Goal: Task Accomplishment & Management: Complete application form

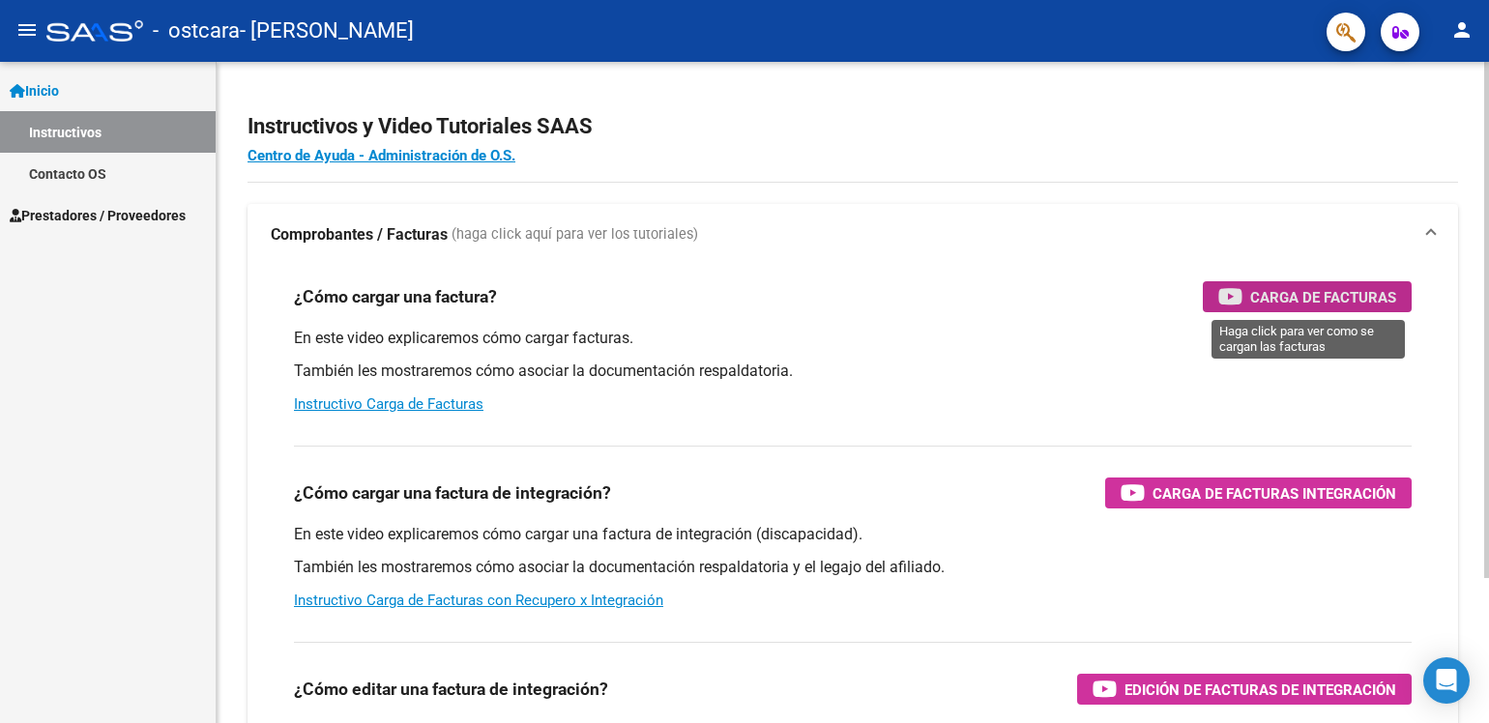
click at [1274, 307] on span "Carga de Facturas" at bounding box center [1323, 297] width 146 height 24
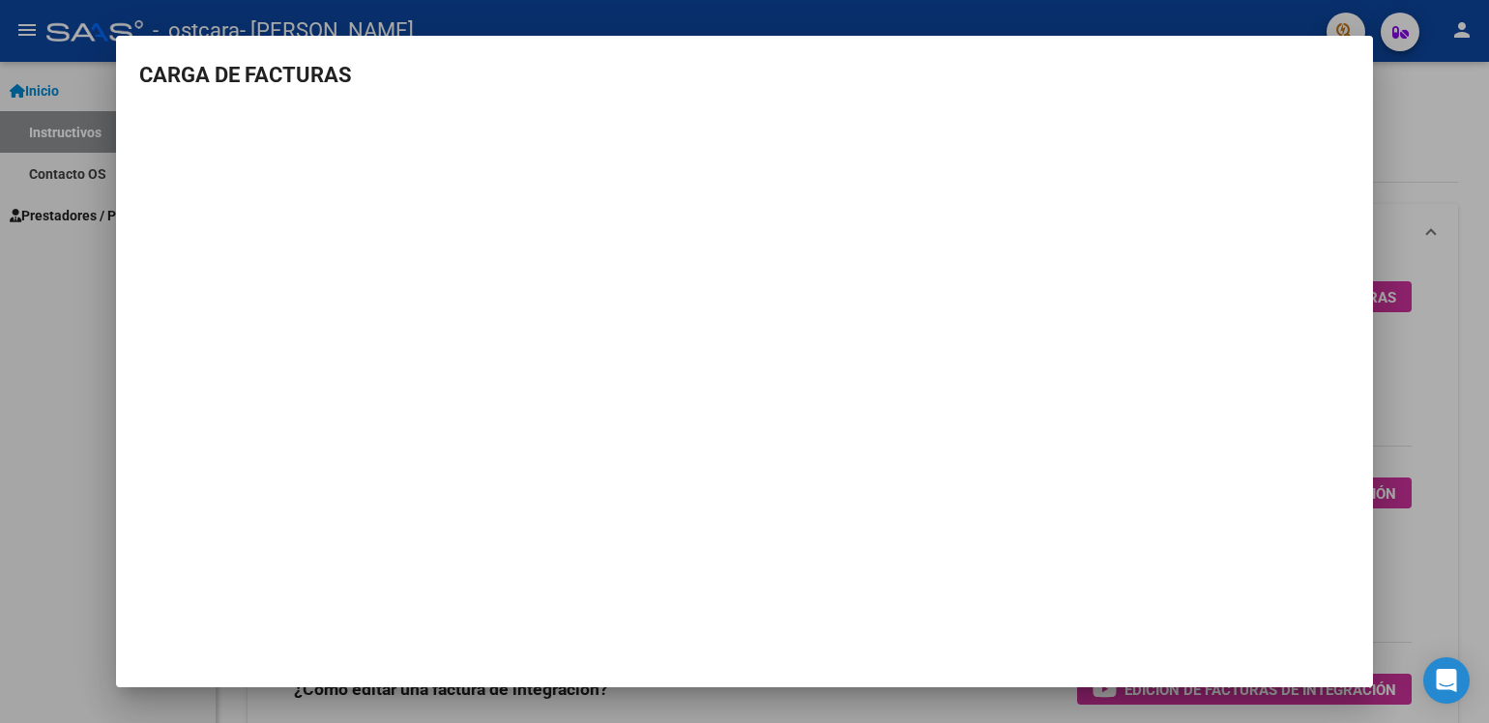
click at [1352, 51] on mat-dialog-container "CARGA DE FACTURAS" at bounding box center [744, 361] width 1257 height 651
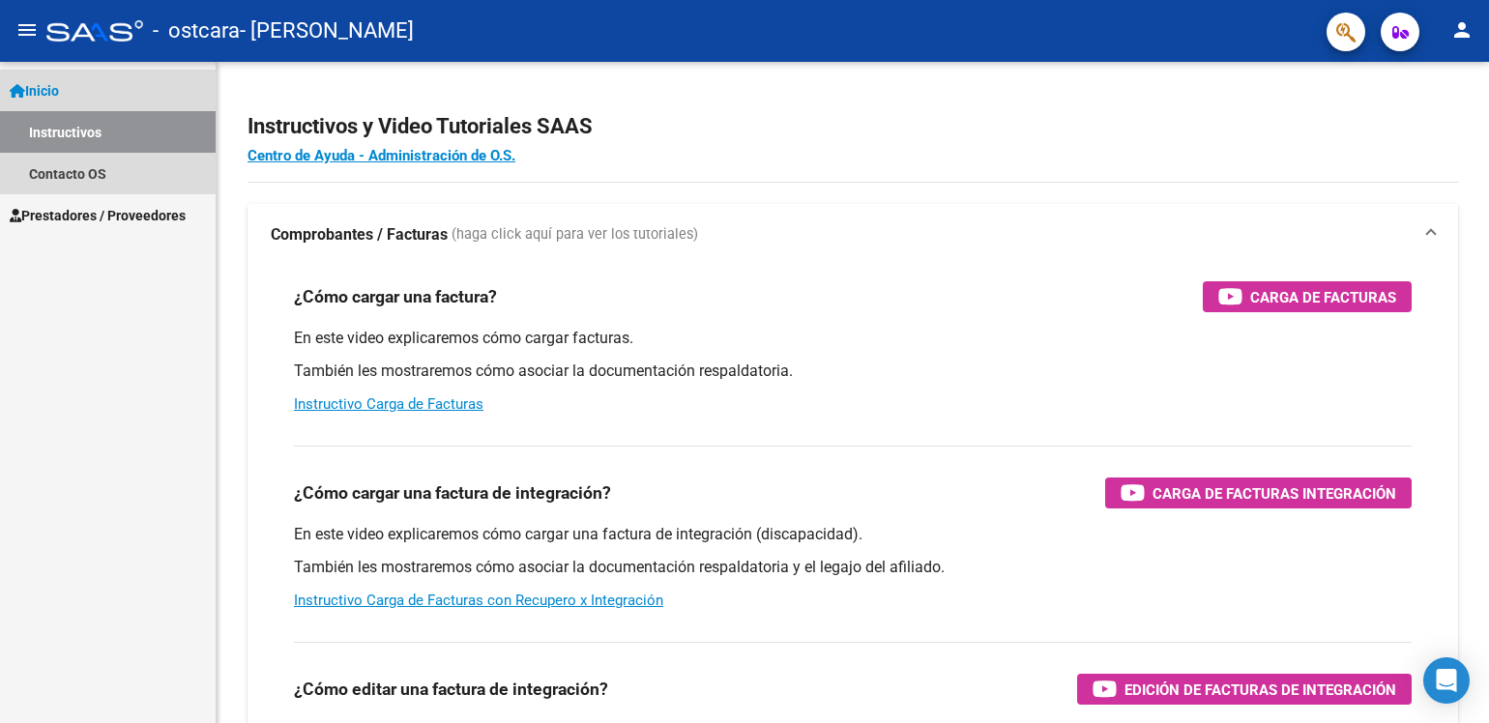
click at [59, 96] on span "Inicio" at bounding box center [34, 90] width 49 height 21
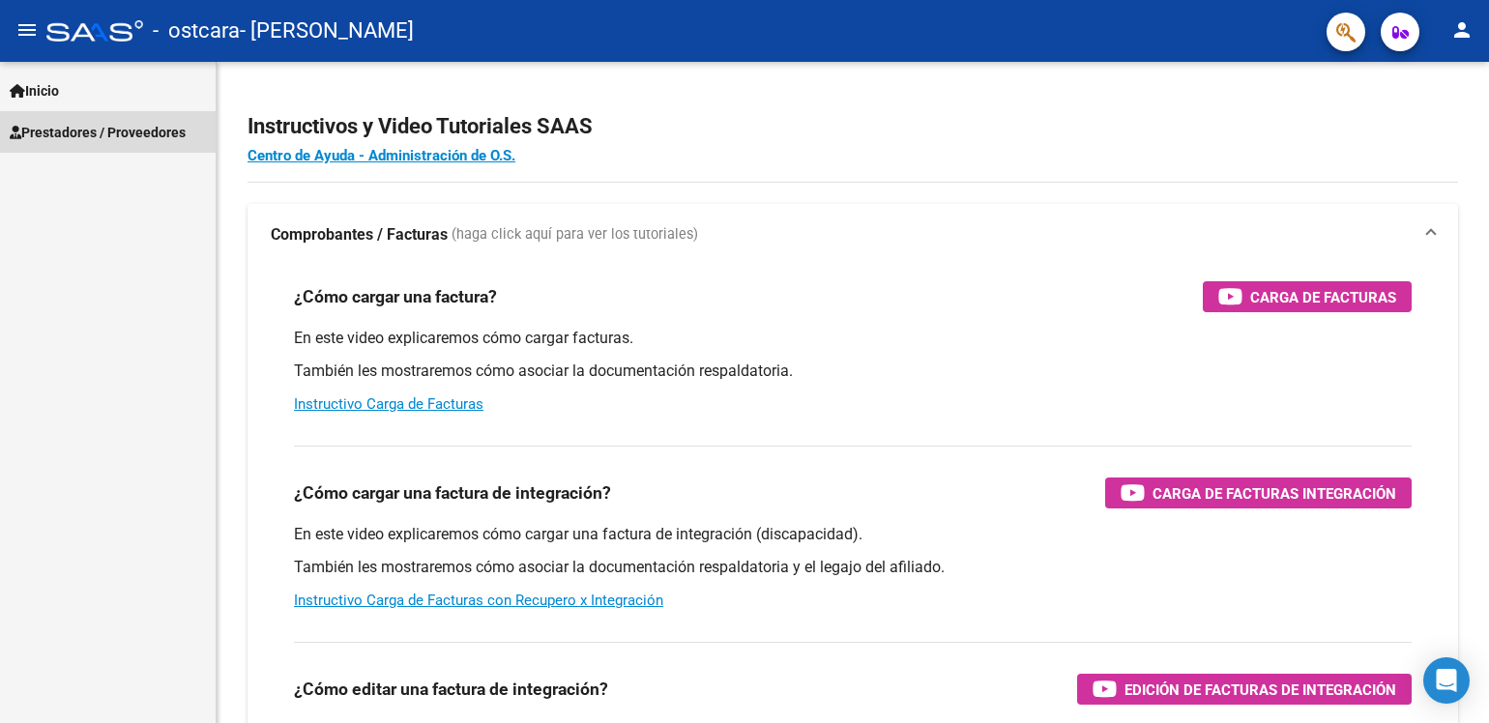
click at [63, 132] on span "Prestadores / Proveedores" at bounding box center [98, 132] width 176 height 21
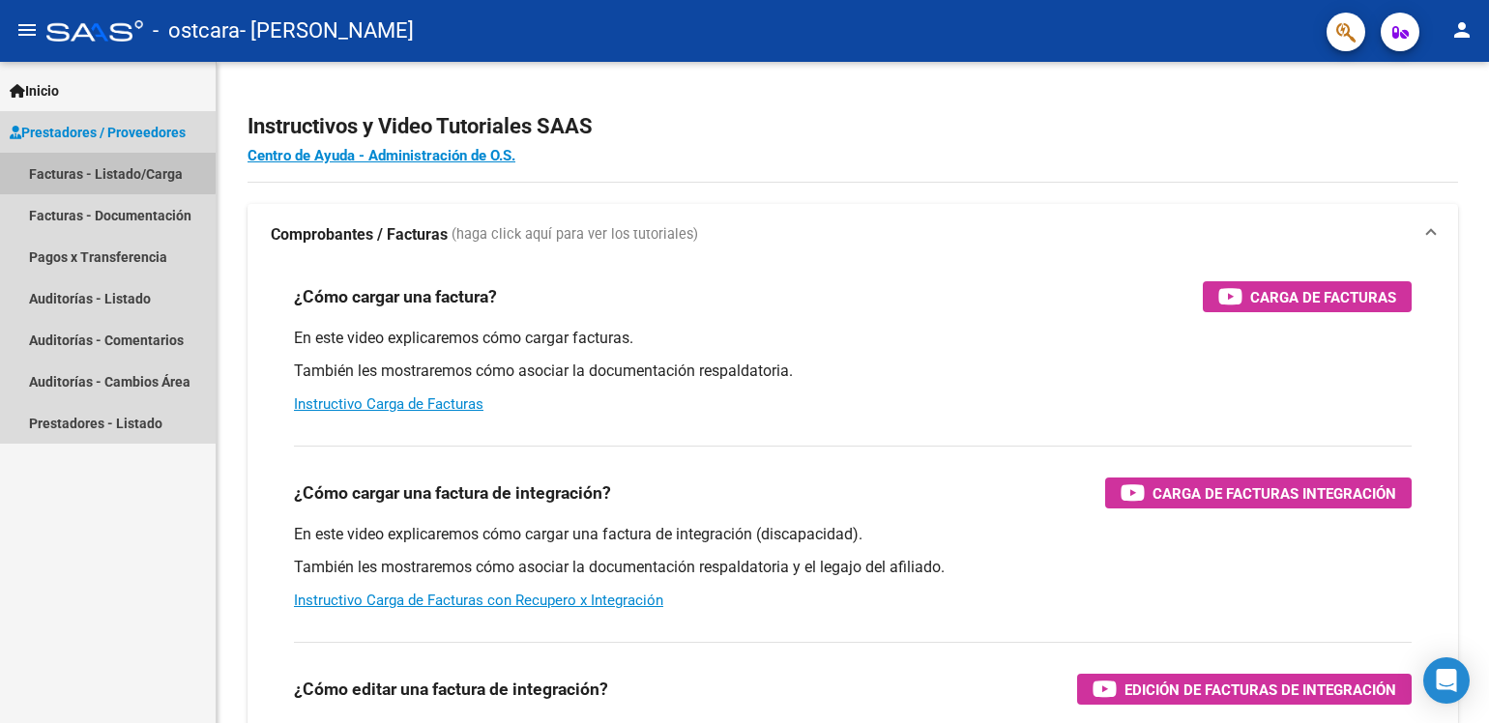
click at [85, 171] on link "Facturas - Listado/Carga" at bounding box center [108, 174] width 216 height 42
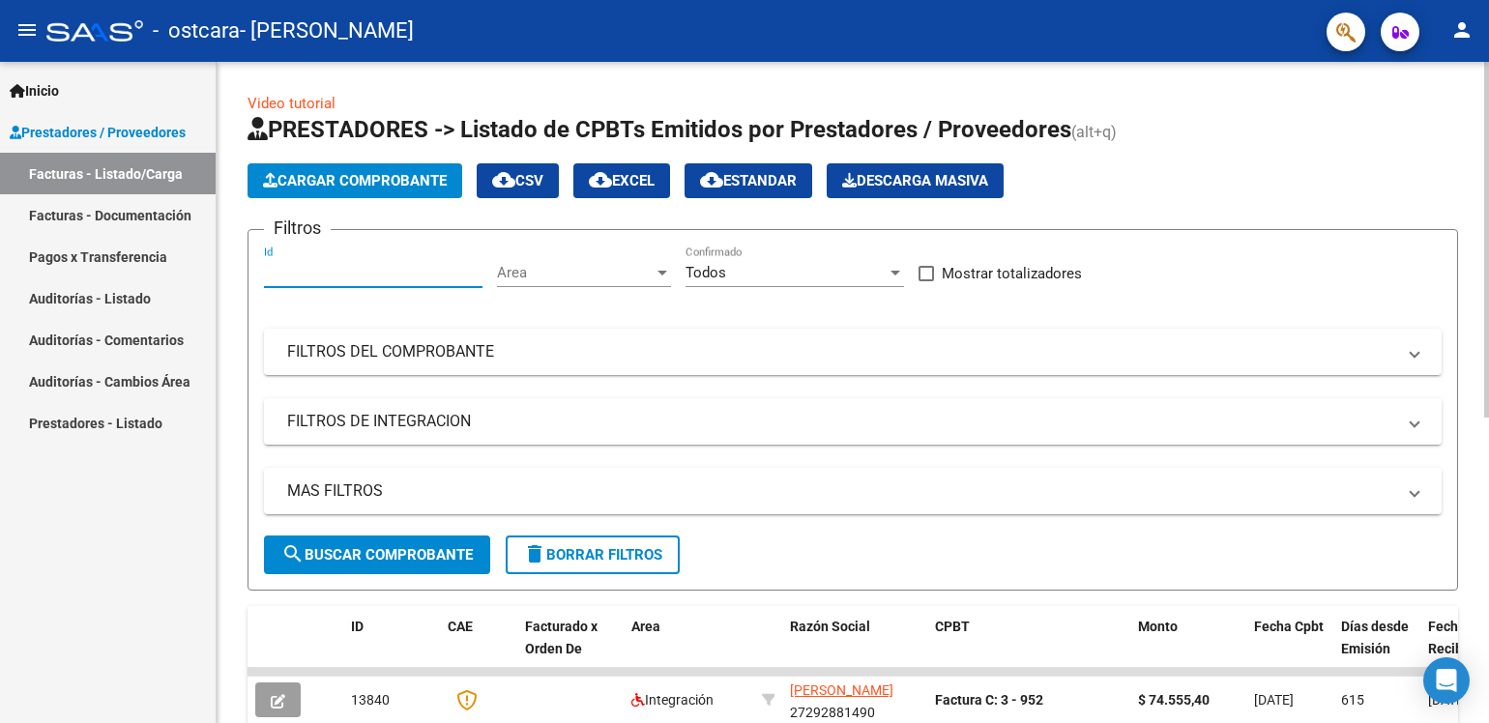
click at [349, 276] on input "Id" at bounding box center [373, 272] width 219 height 17
click at [602, 275] on span "Area" at bounding box center [575, 272] width 157 height 17
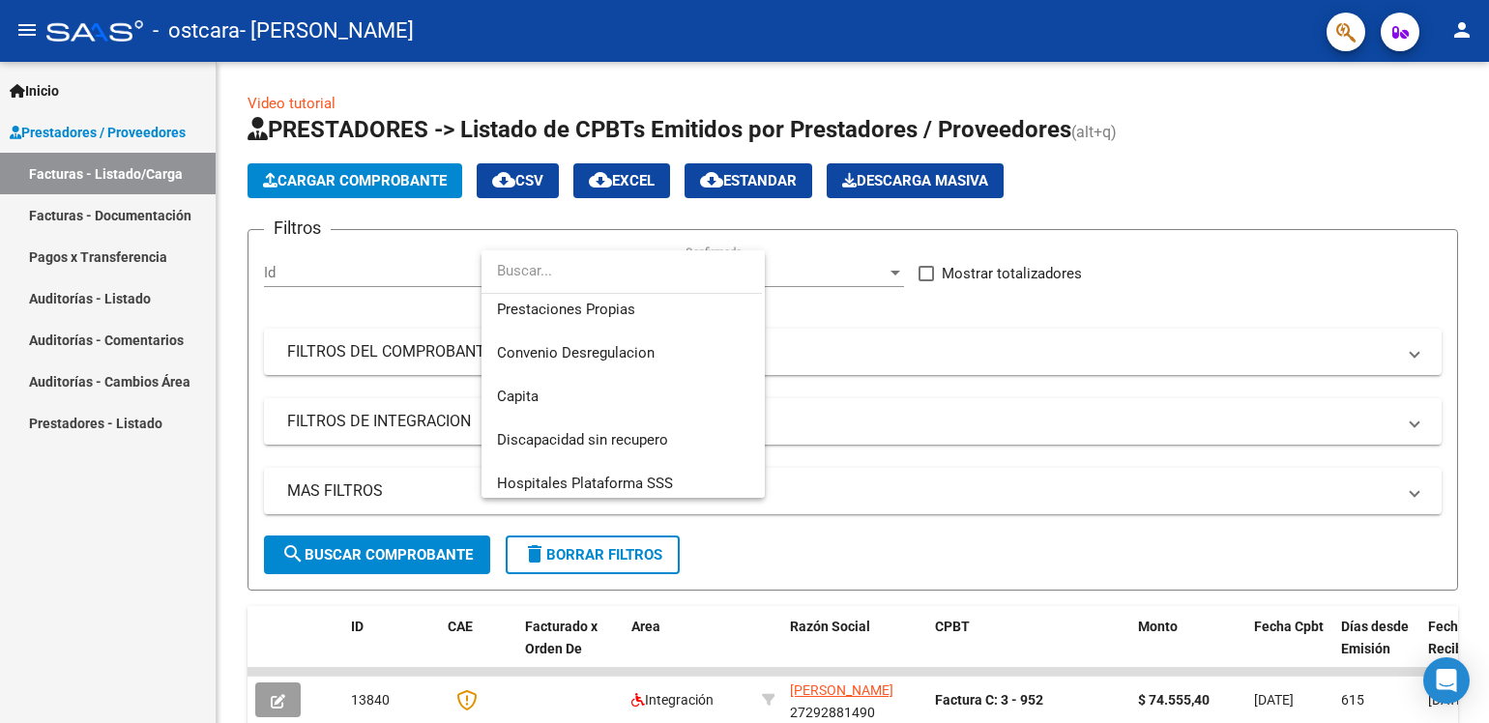
scroll to position [231, 0]
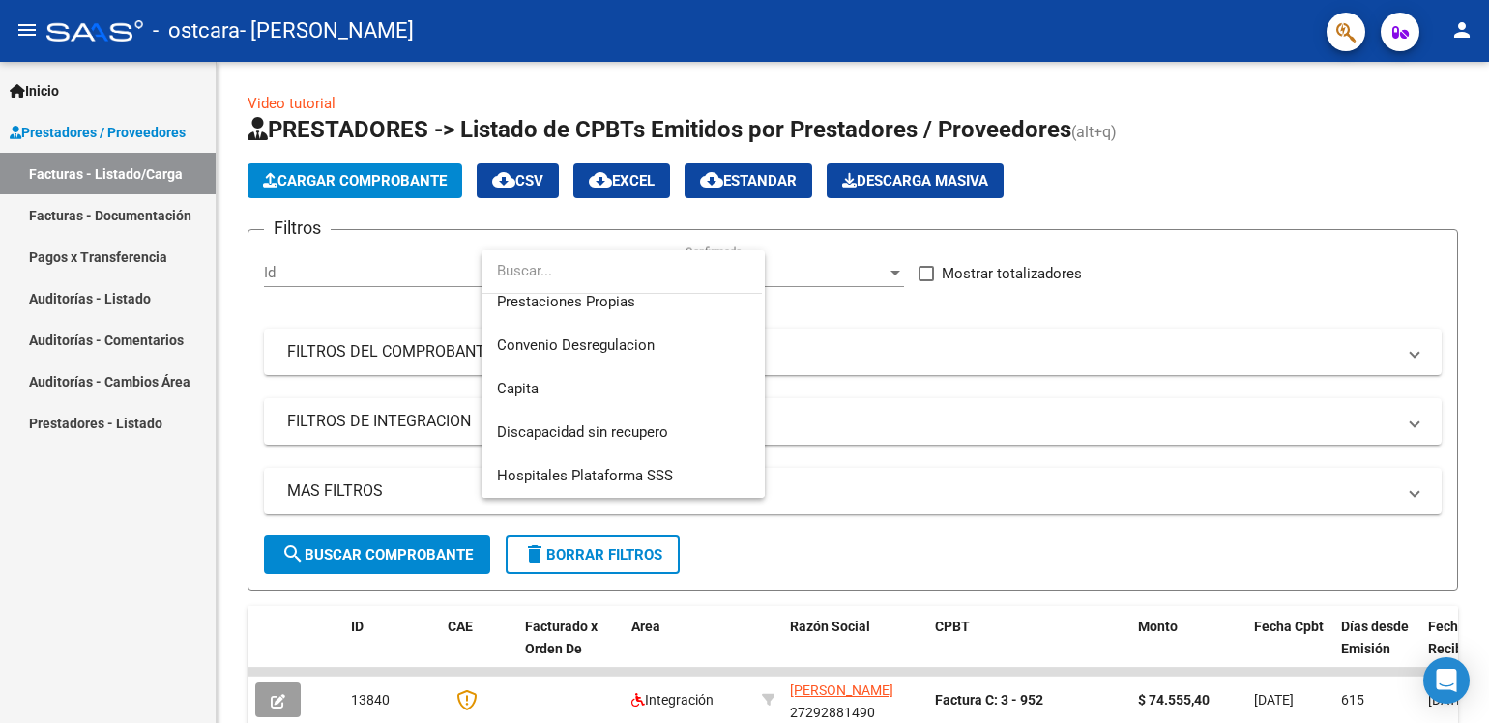
click at [871, 338] on div at bounding box center [744, 361] width 1489 height 723
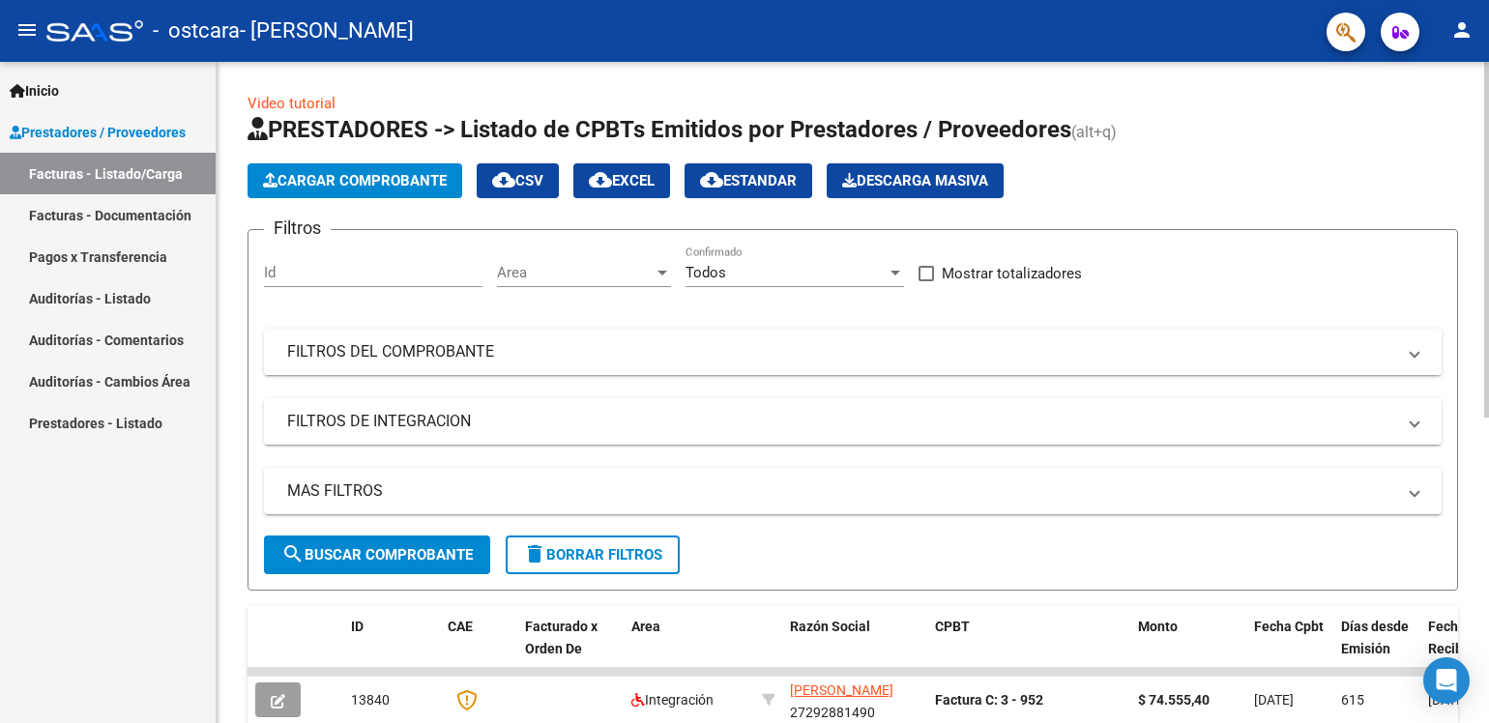
click at [534, 361] on mat-expansion-panel-header "FILTROS DEL COMPROBANTE" at bounding box center [853, 352] width 1178 height 46
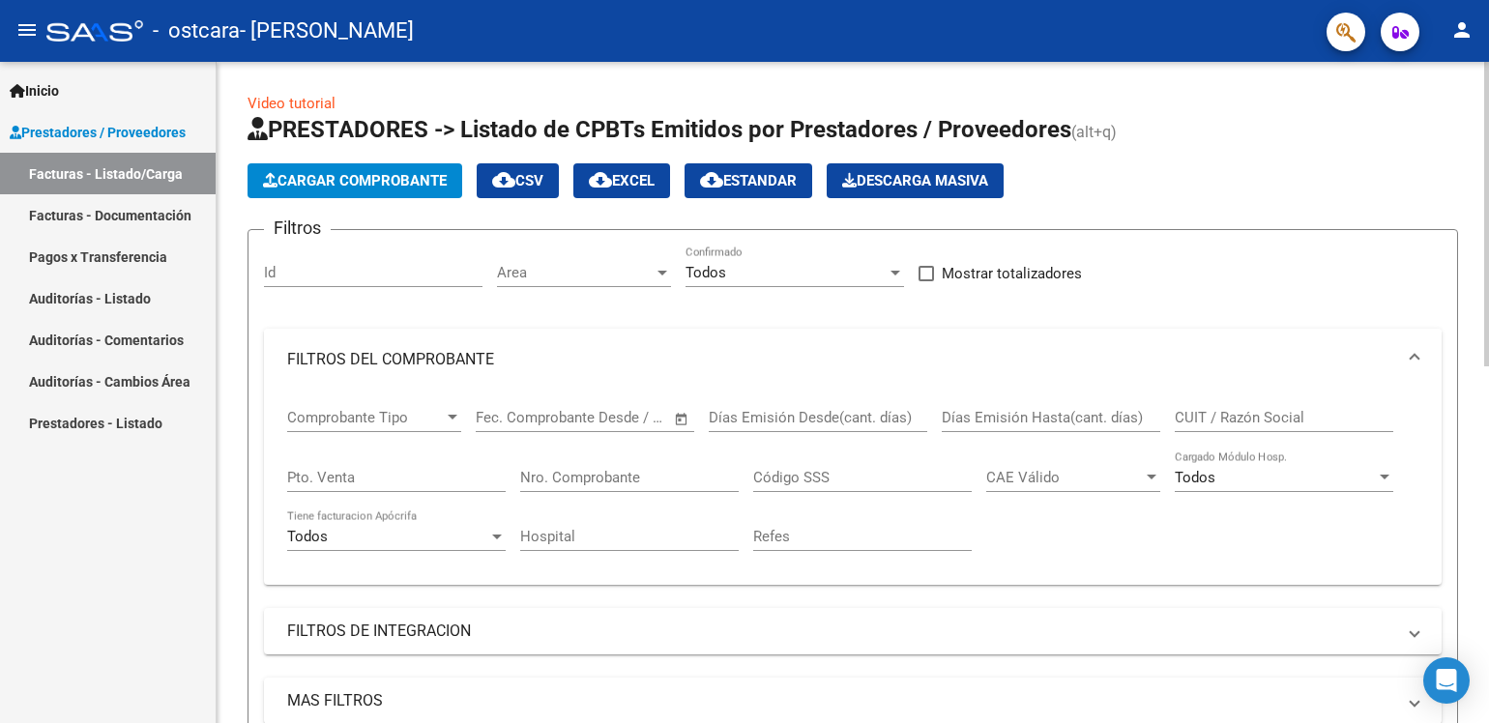
click at [1417, 349] on span at bounding box center [1415, 359] width 8 height 21
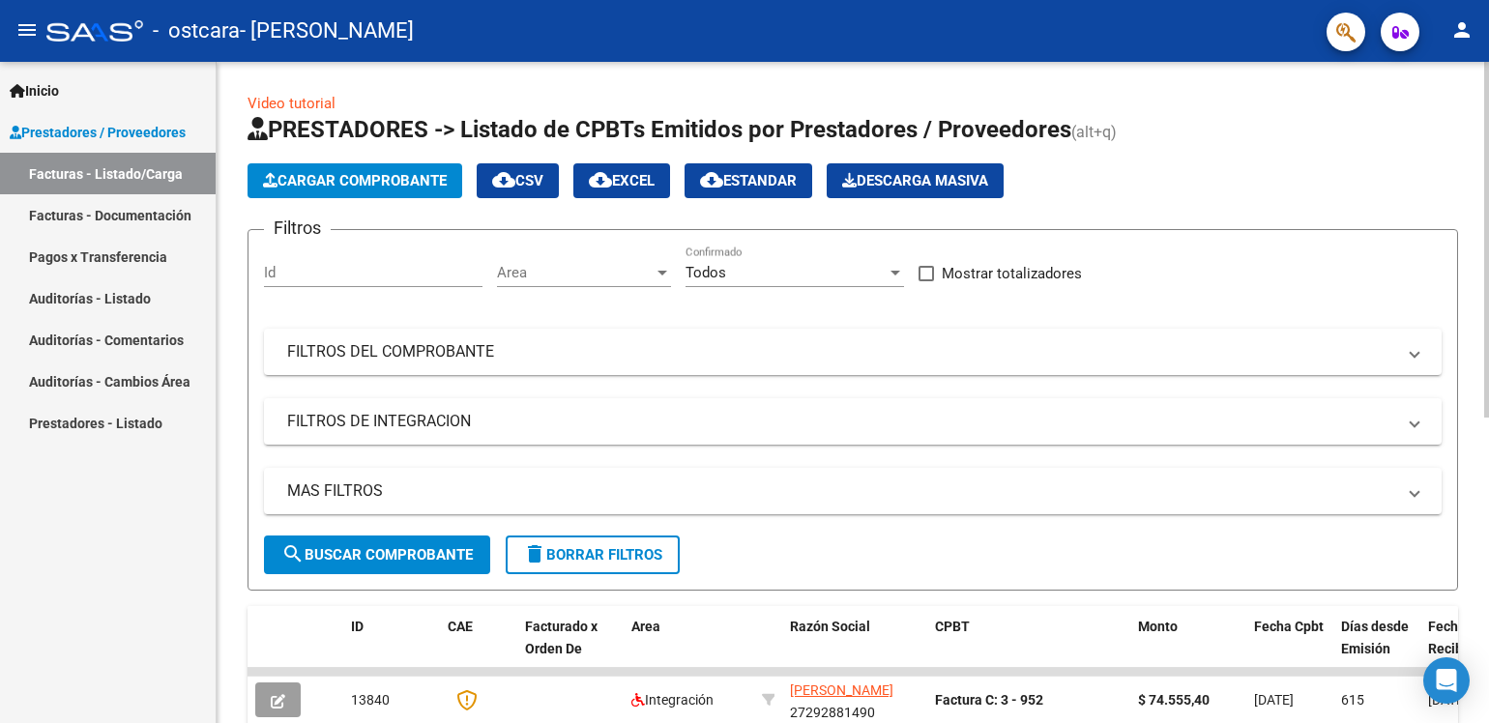
drag, startPoint x: 1472, startPoint y: 266, endPoint x: 1472, endPoint y: 303, distance: 36.7
click at [1472, 303] on div "Video tutorial PRESTADORES -> Listado de CPBTs Emitidos por Prestadores / Prove…" at bounding box center [853, 670] width 1273 height 1216
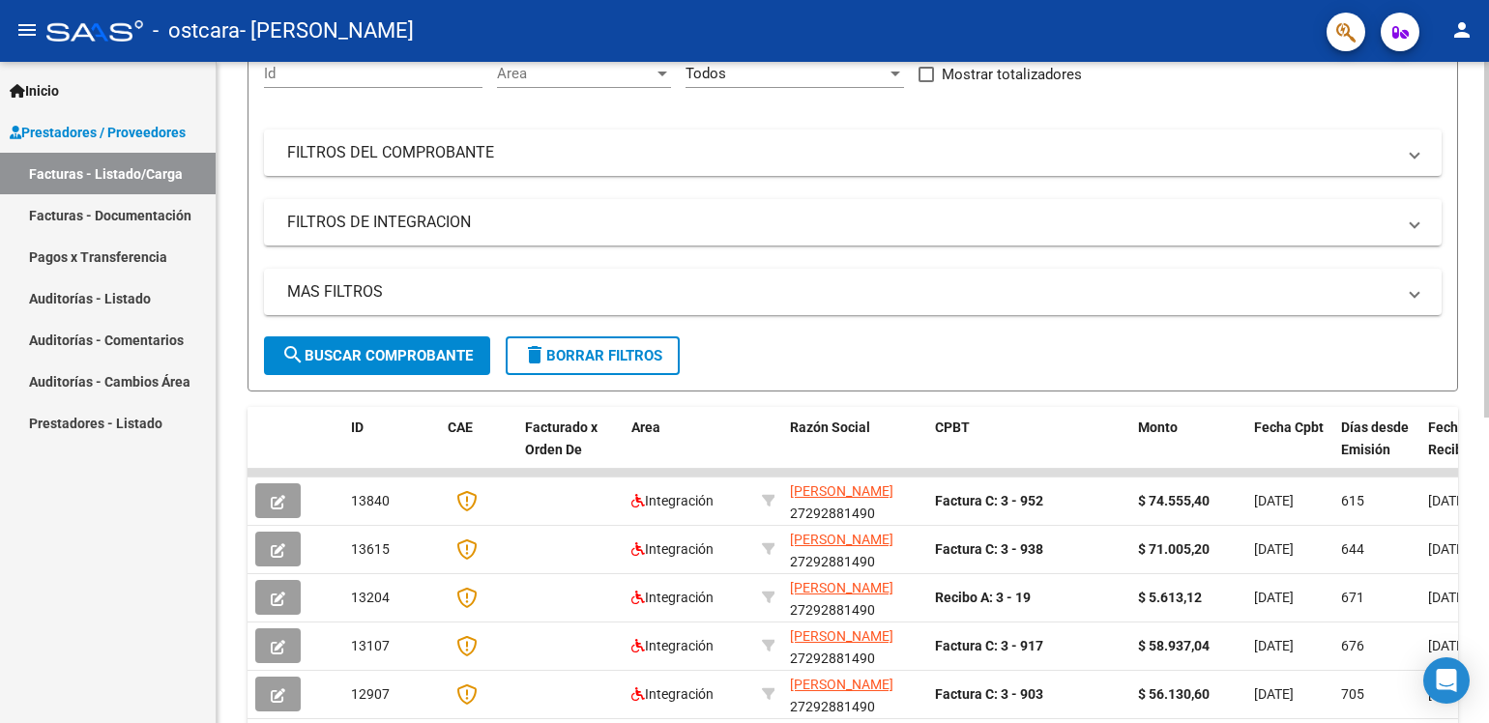
scroll to position [140, 0]
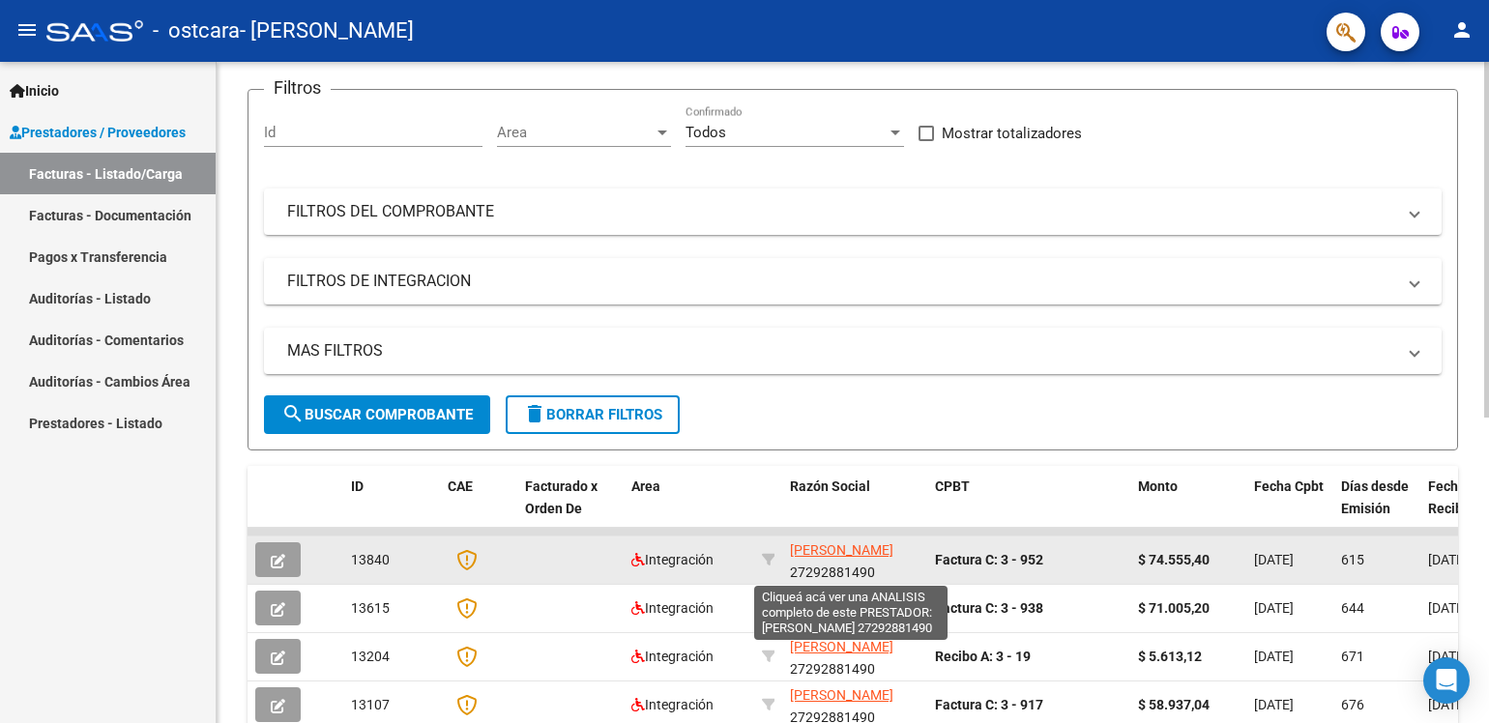
click at [803, 546] on span "[PERSON_NAME]" at bounding box center [841, 550] width 103 height 15
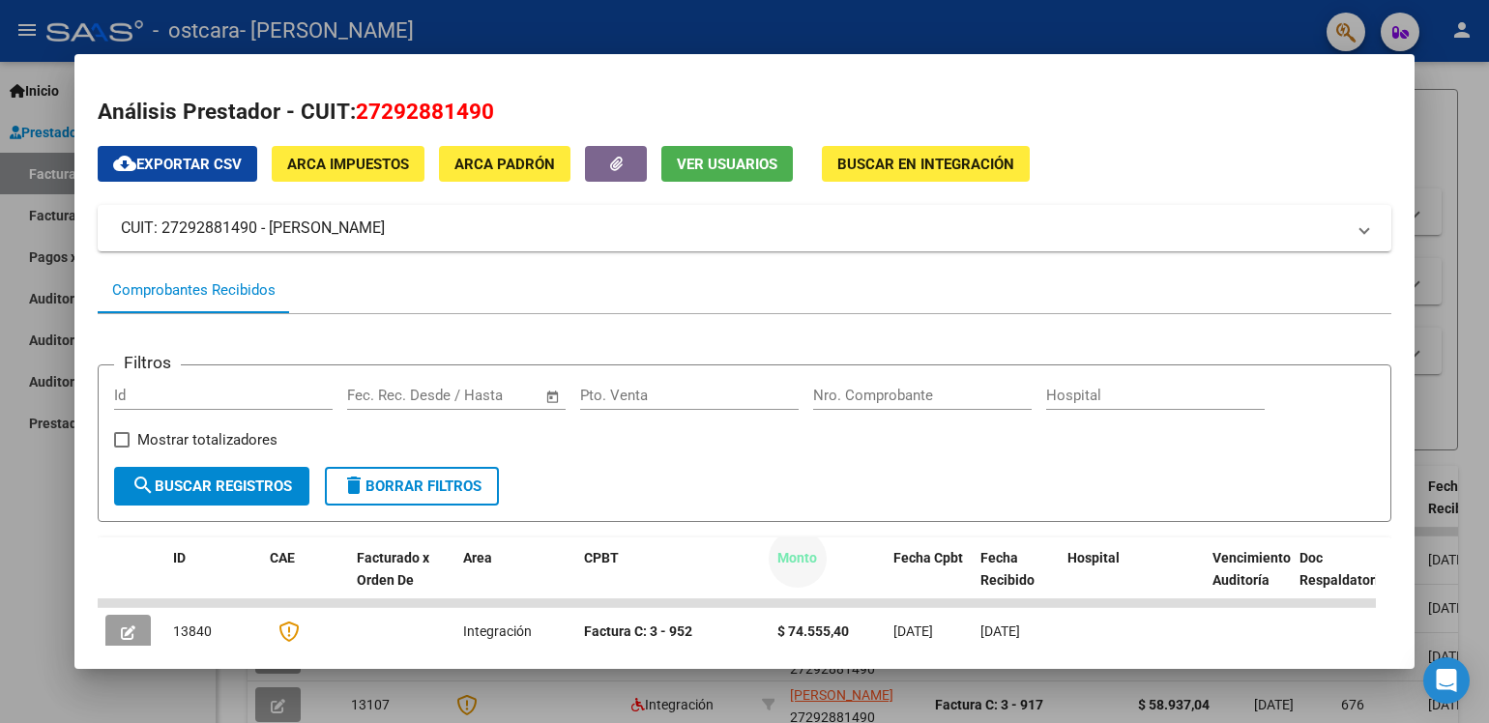
drag, startPoint x: 803, startPoint y: 546, endPoint x: 760, endPoint y: 161, distance: 388.2
click at [760, 161] on div "cloud_download Exportar CSV ARCA Impuestos ARCA Padrón Ver Usuarios Buscar en I…" at bounding box center [745, 654] width 1294 height 1016
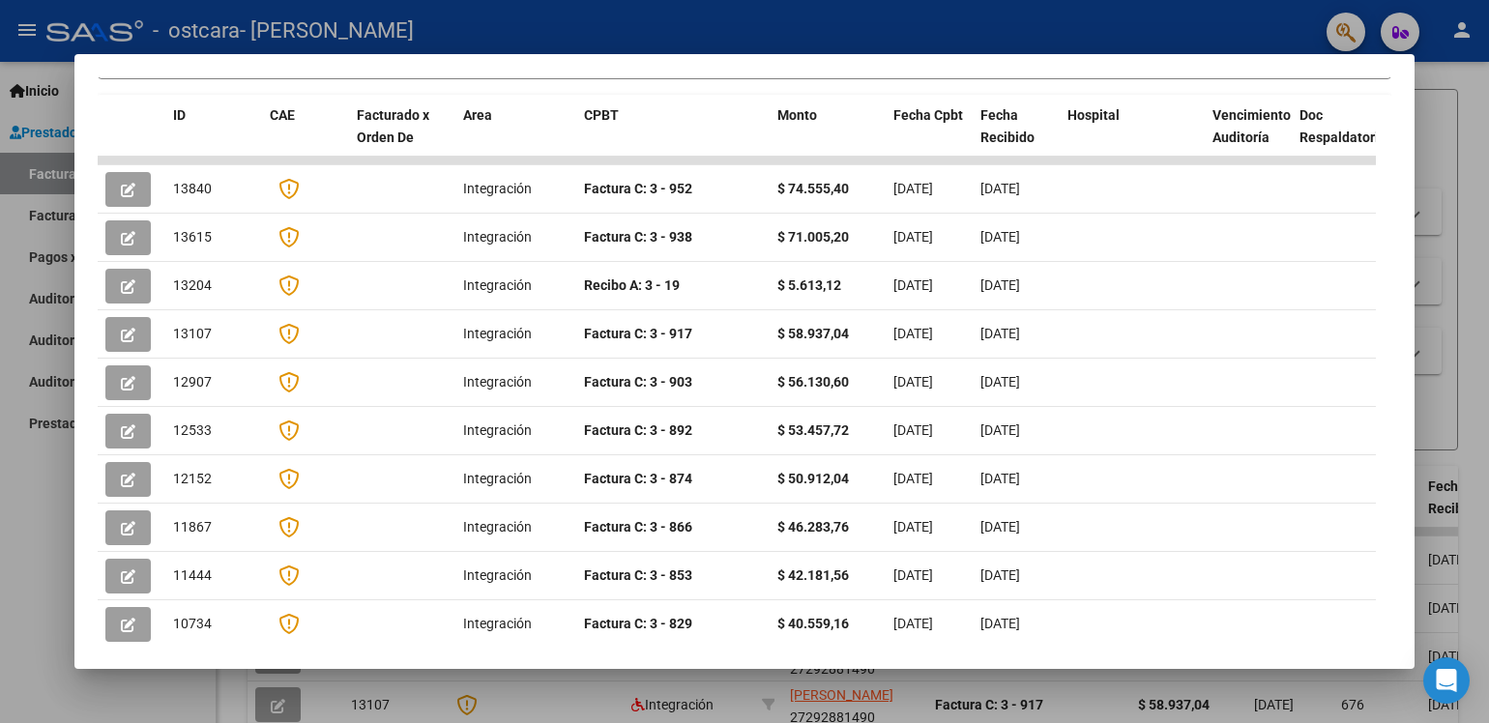
scroll to position [501, 0]
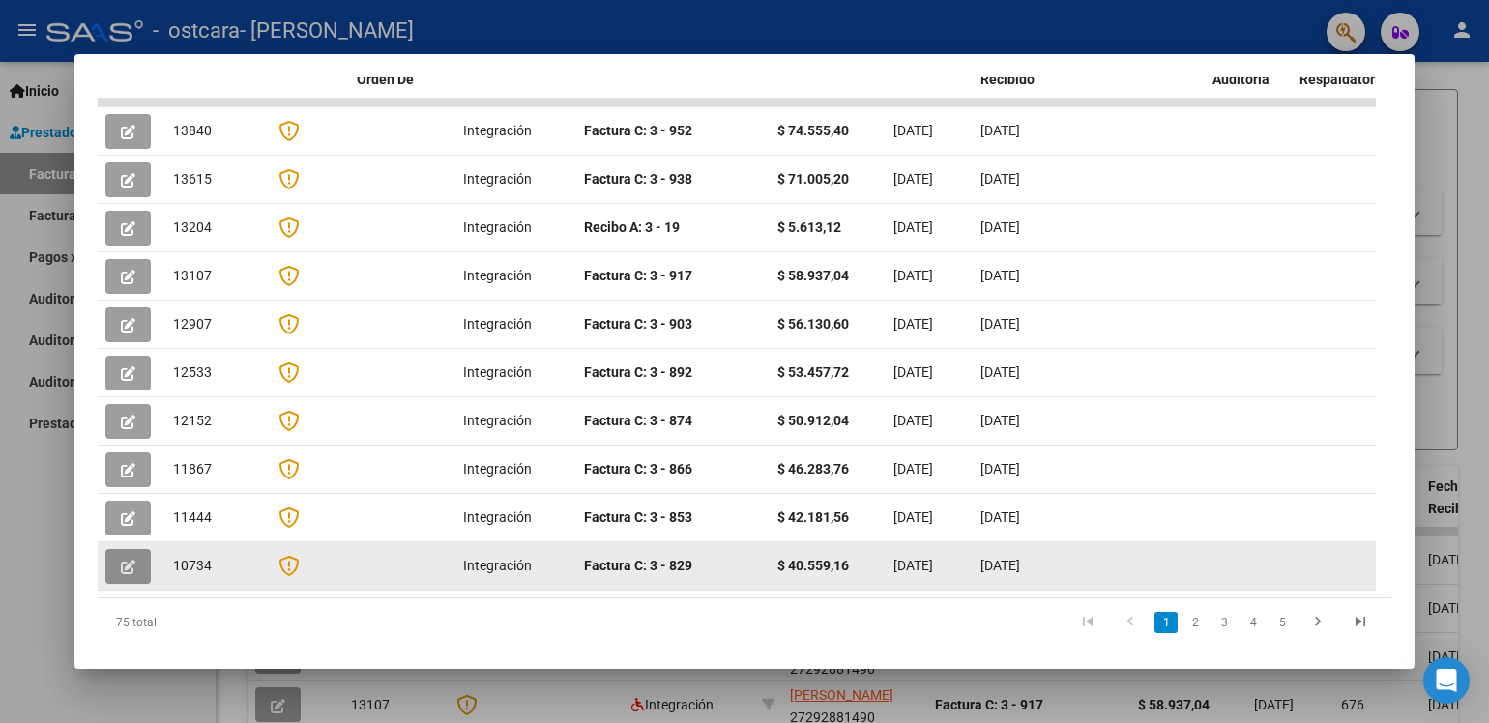
click at [135, 560] on icon "button" at bounding box center [128, 567] width 15 height 15
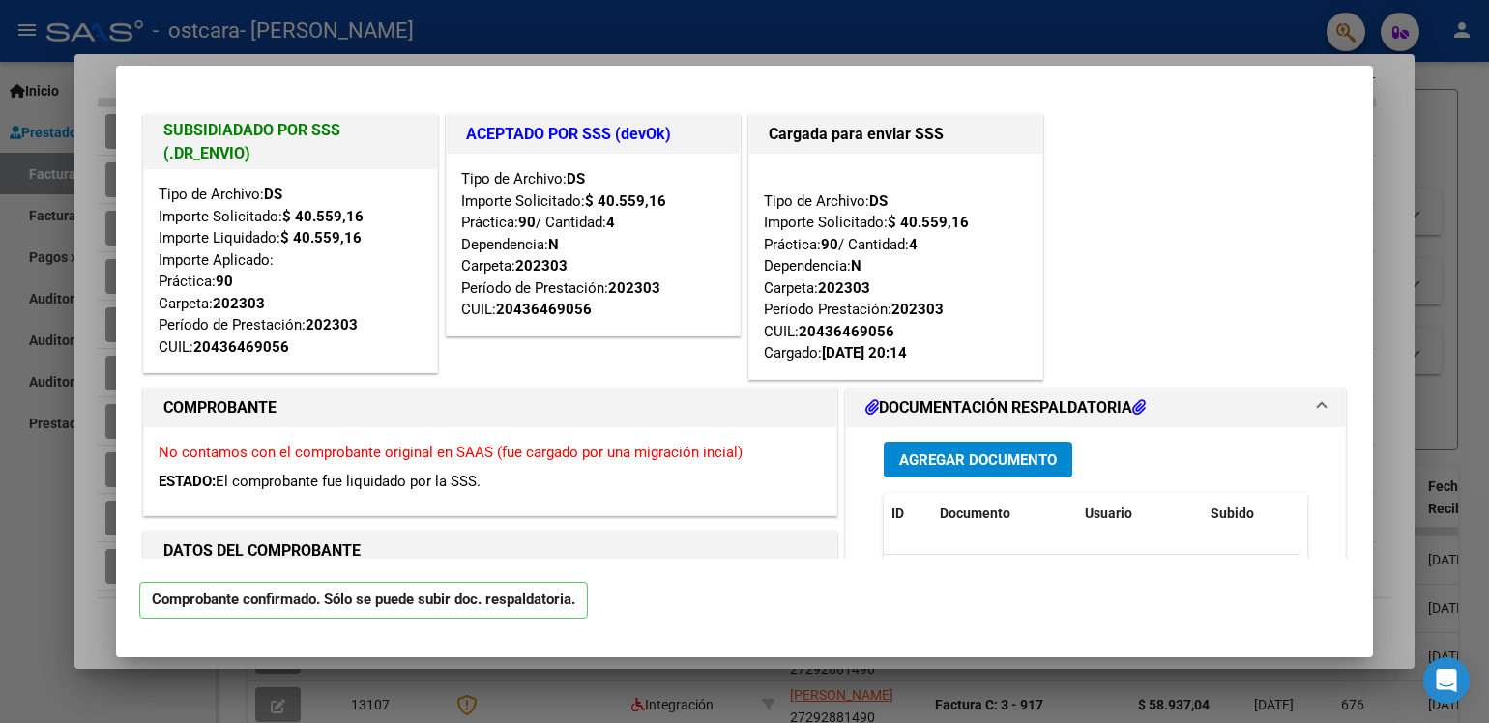
click at [1454, 35] on div at bounding box center [744, 361] width 1489 height 723
type input "$ 0,00"
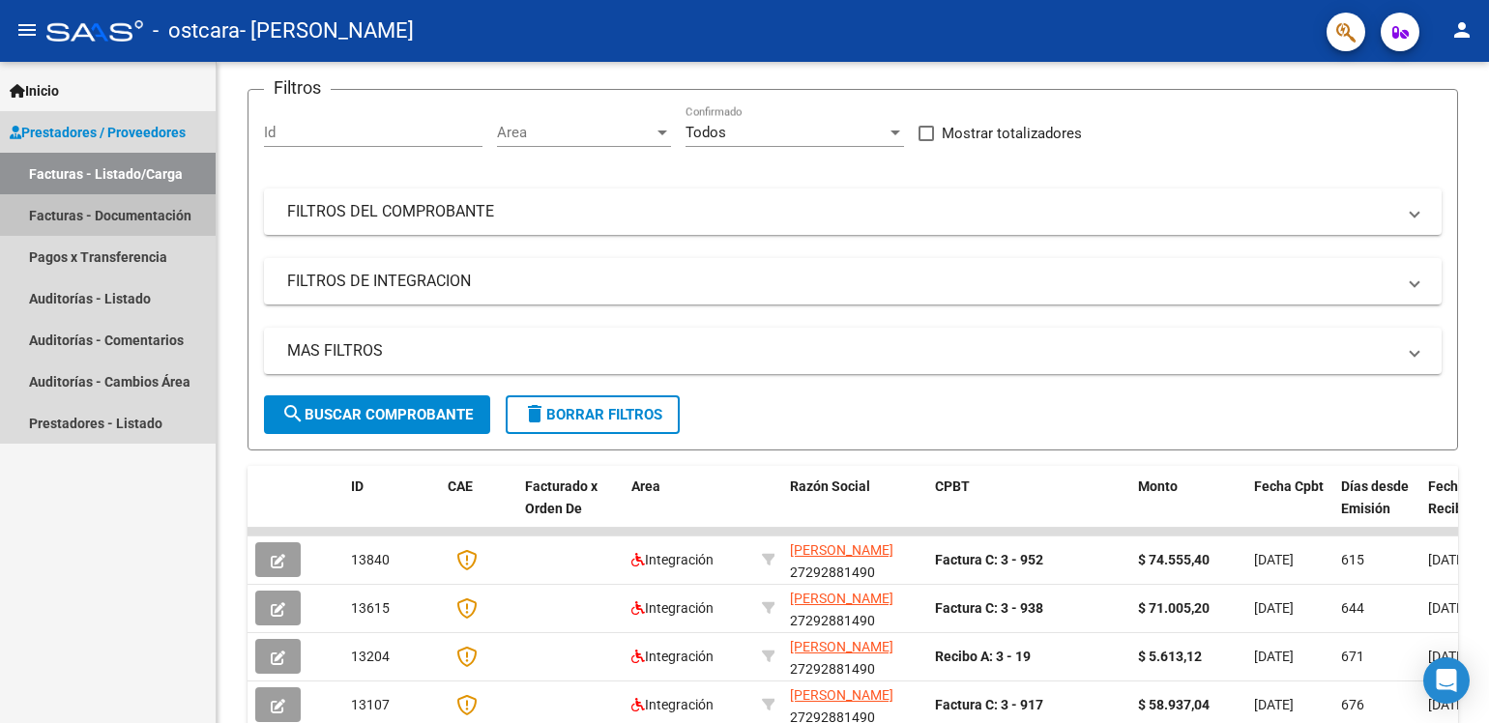
click at [105, 211] on link "Facturas - Documentación" at bounding box center [108, 215] width 216 height 42
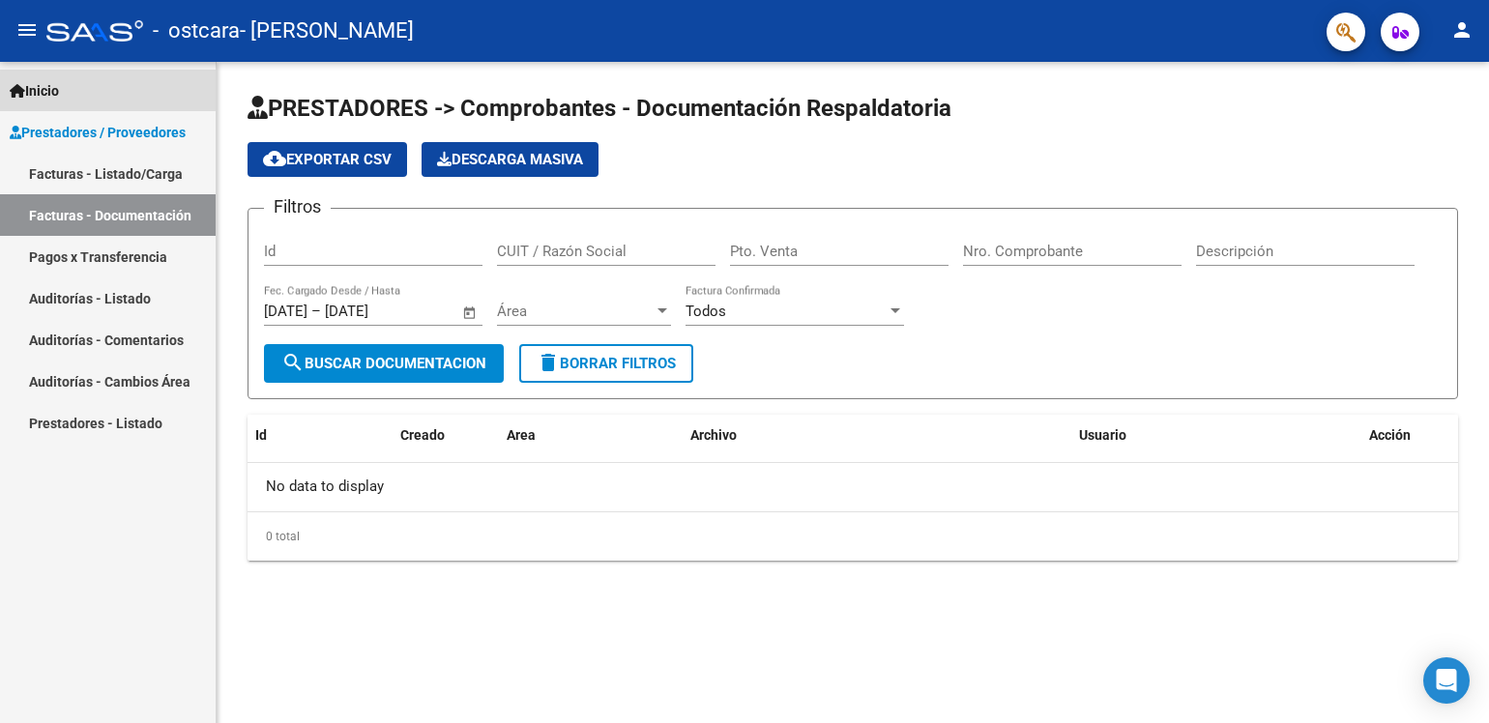
click at [46, 86] on span "Inicio" at bounding box center [34, 90] width 49 height 21
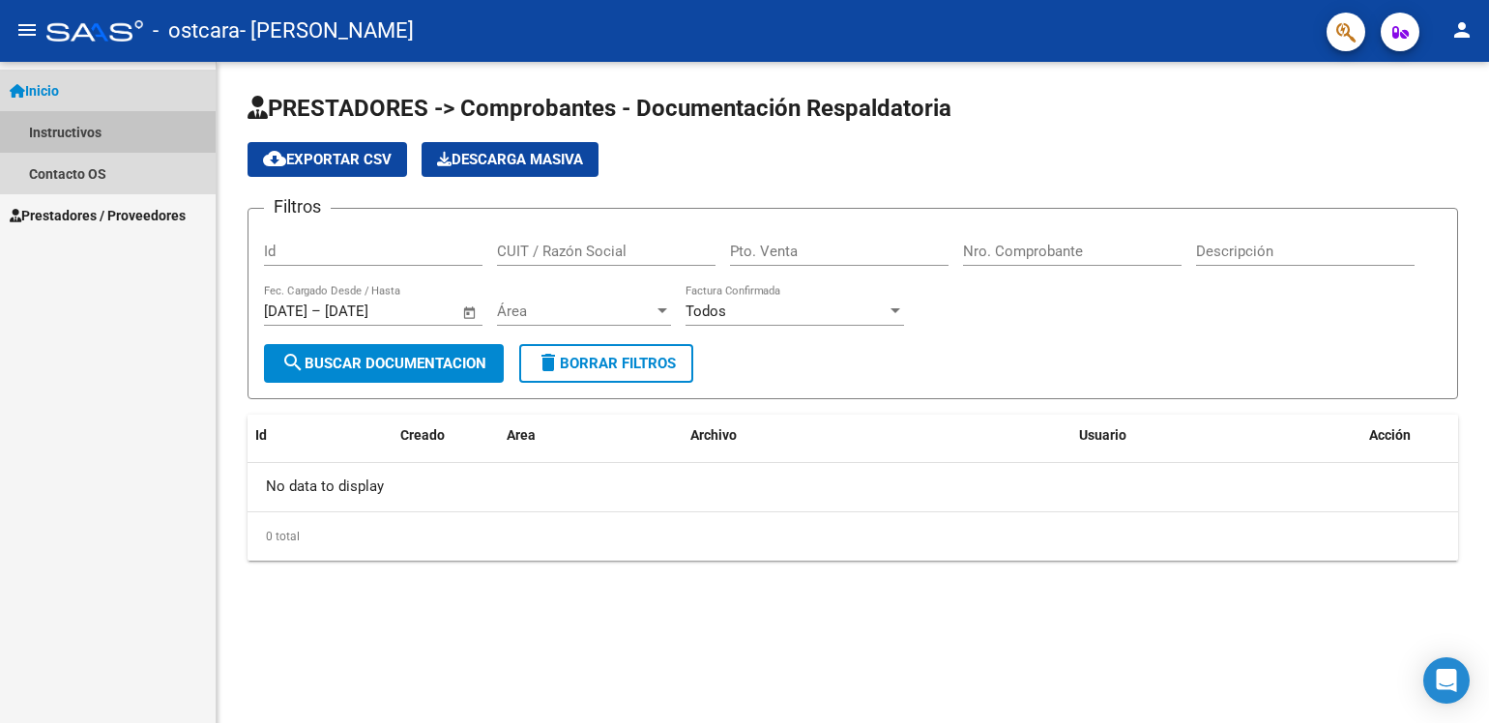
click at [58, 132] on link "Instructivos" at bounding box center [108, 132] width 216 height 42
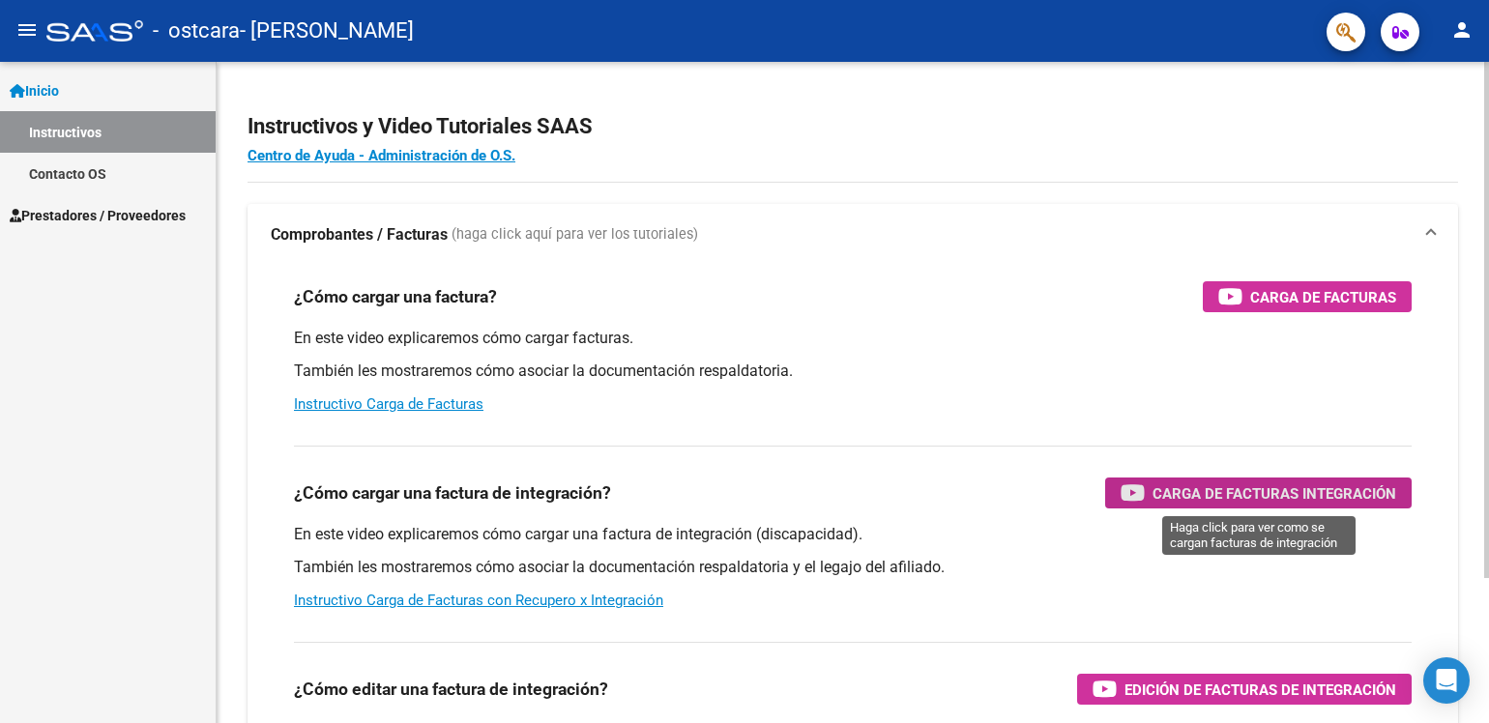
click at [1265, 500] on span "Carga de Facturas Integración" at bounding box center [1275, 494] width 244 height 24
